Goal: Task Accomplishment & Management: Use online tool/utility

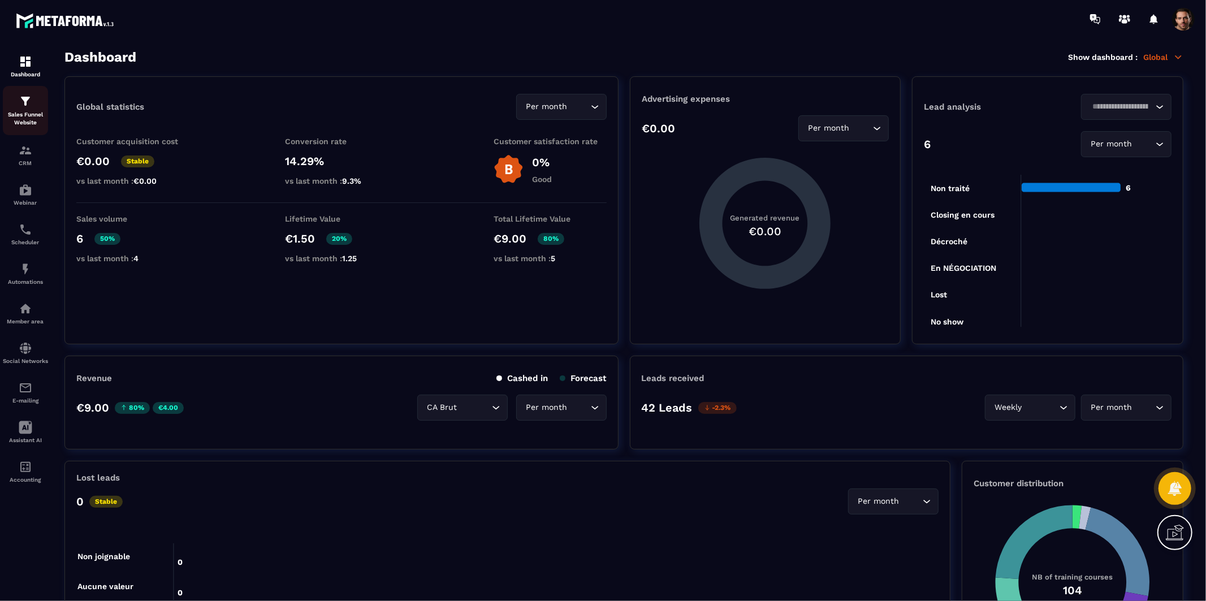
click at [37, 115] on p "Sales Funnel Website" at bounding box center [25, 119] width 45 height 16
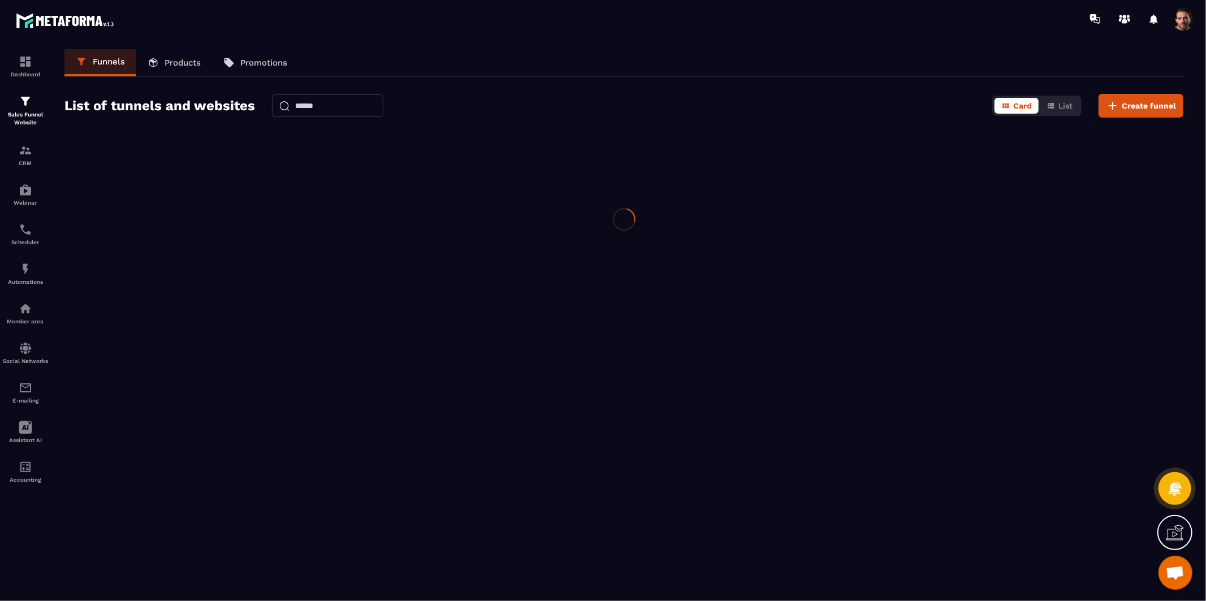
click at [24, 109] on div "Sales Funnel Website" at bounding box center [25, 110] width 45 height 32
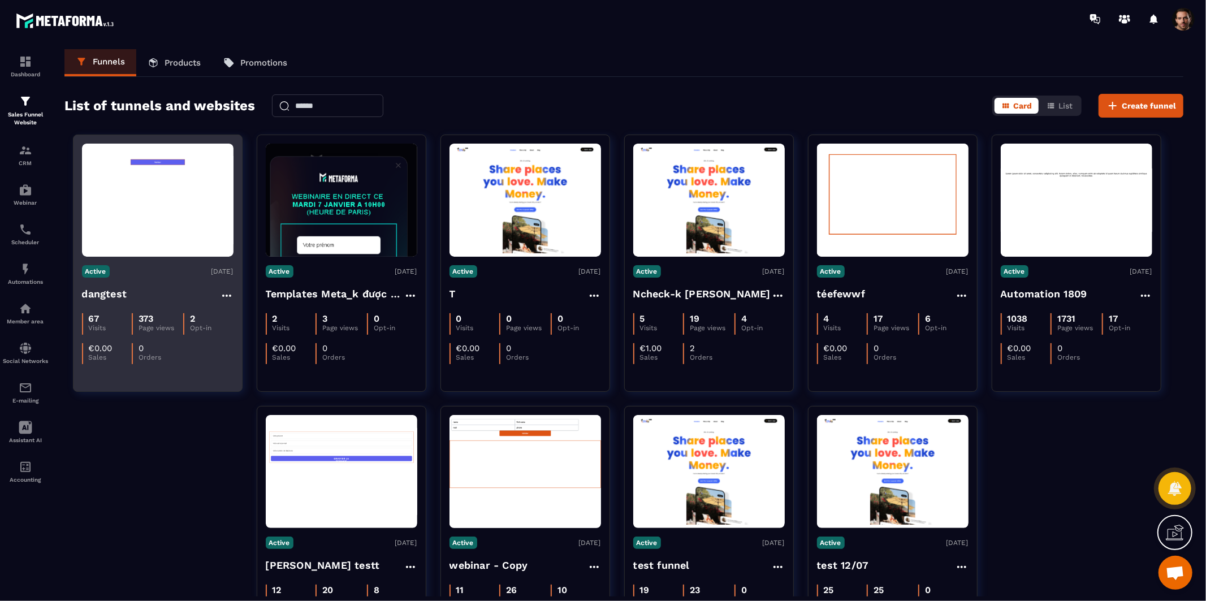
click at [165, 207] on img at bounding box center [157, 200] width 151 height 88
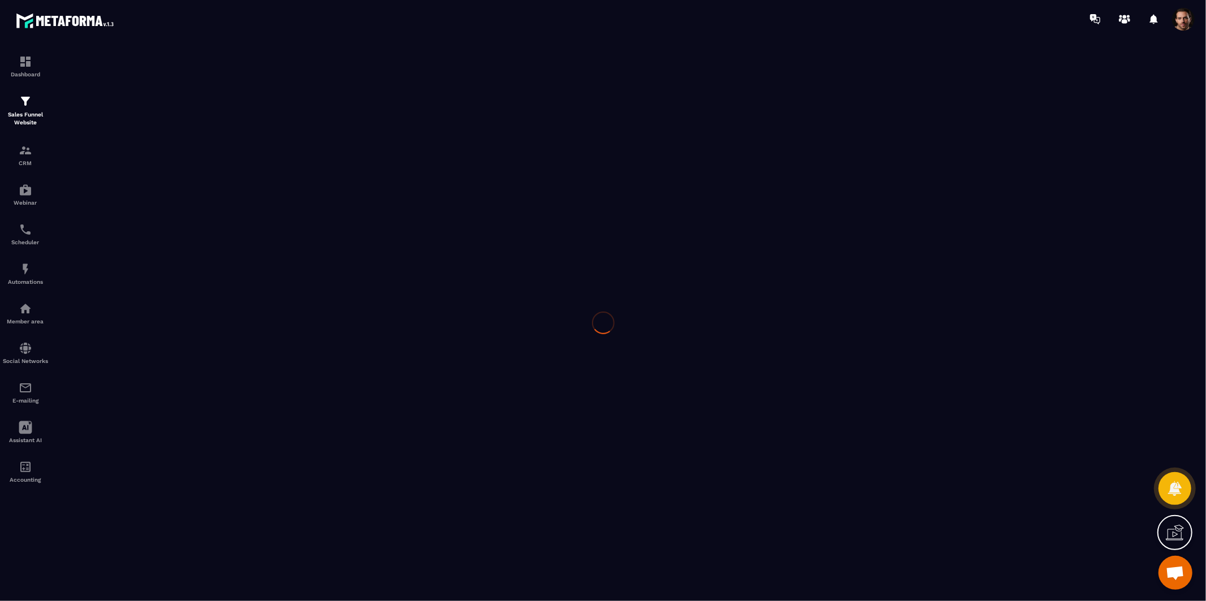
click at [165, 207] on div at bounding box center [603, 323] width 1206 height 570
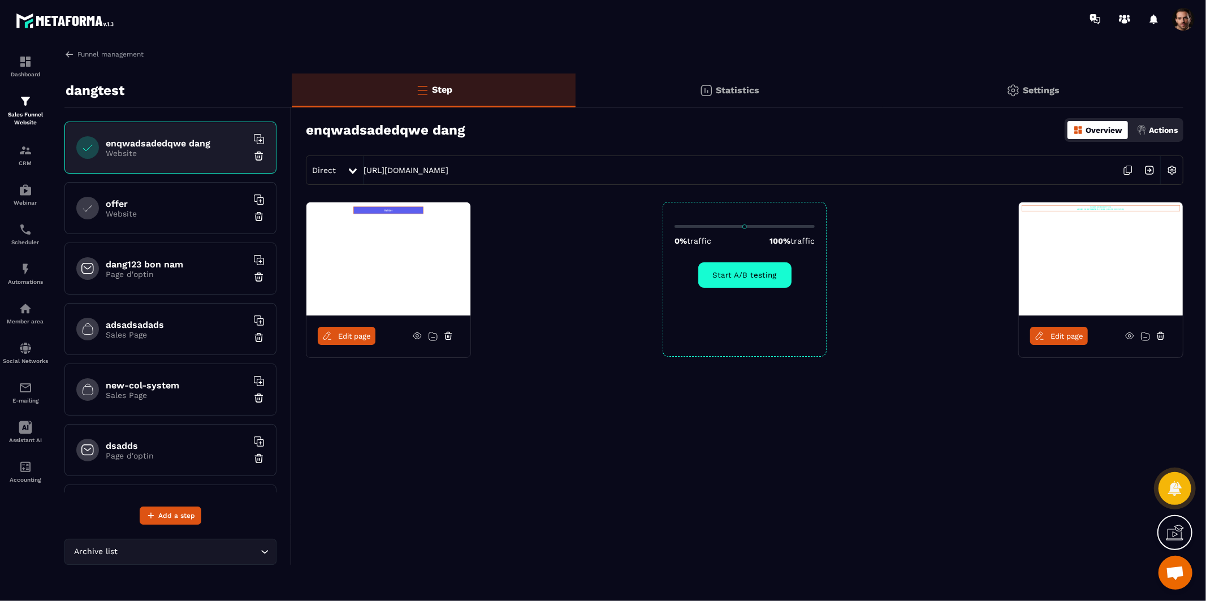
click at [365, 335] on span "Edit page" at bounding box center [354, 336] width 33 height 8
